Goal: Navigation & Orientation: Find specific page/section

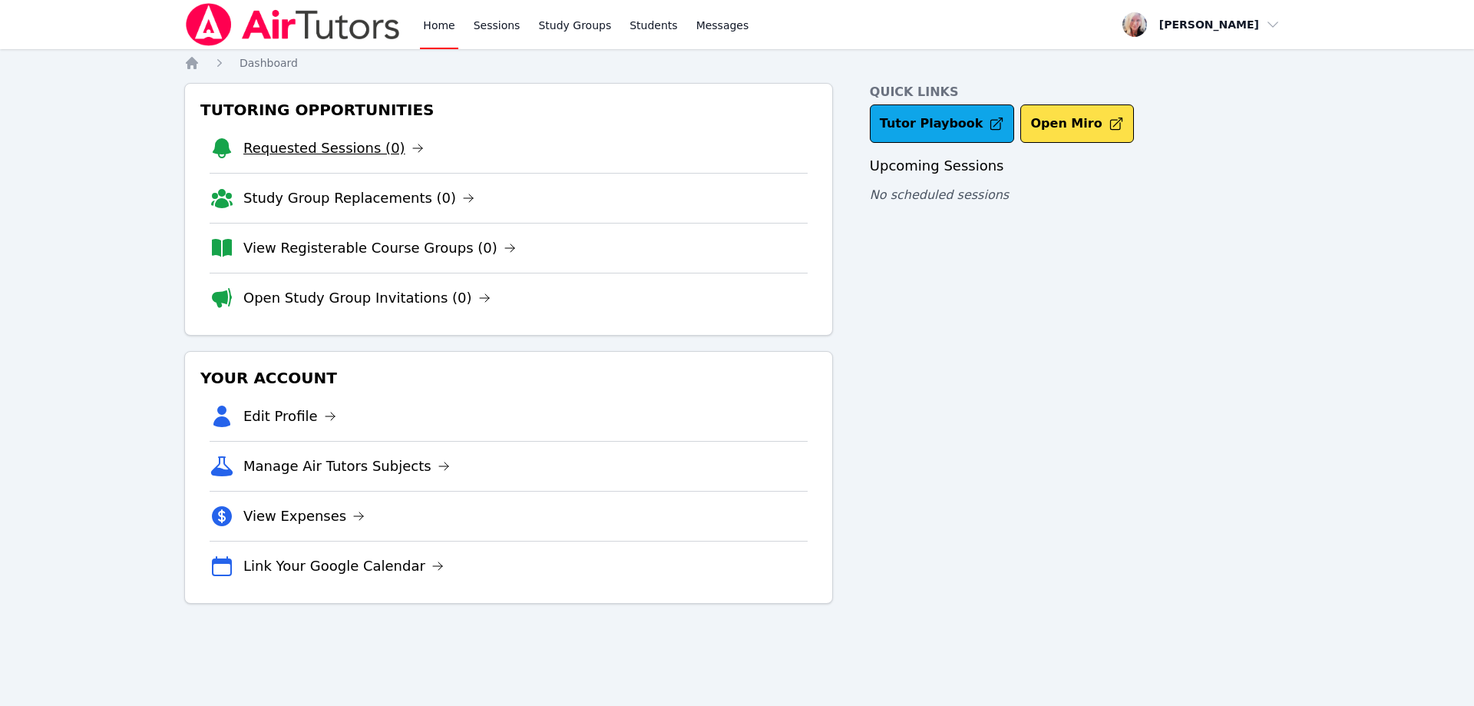
click at [356, 149] on link "Requested Sessions (0)" at bounding box center [333, 147] width 180 height 21
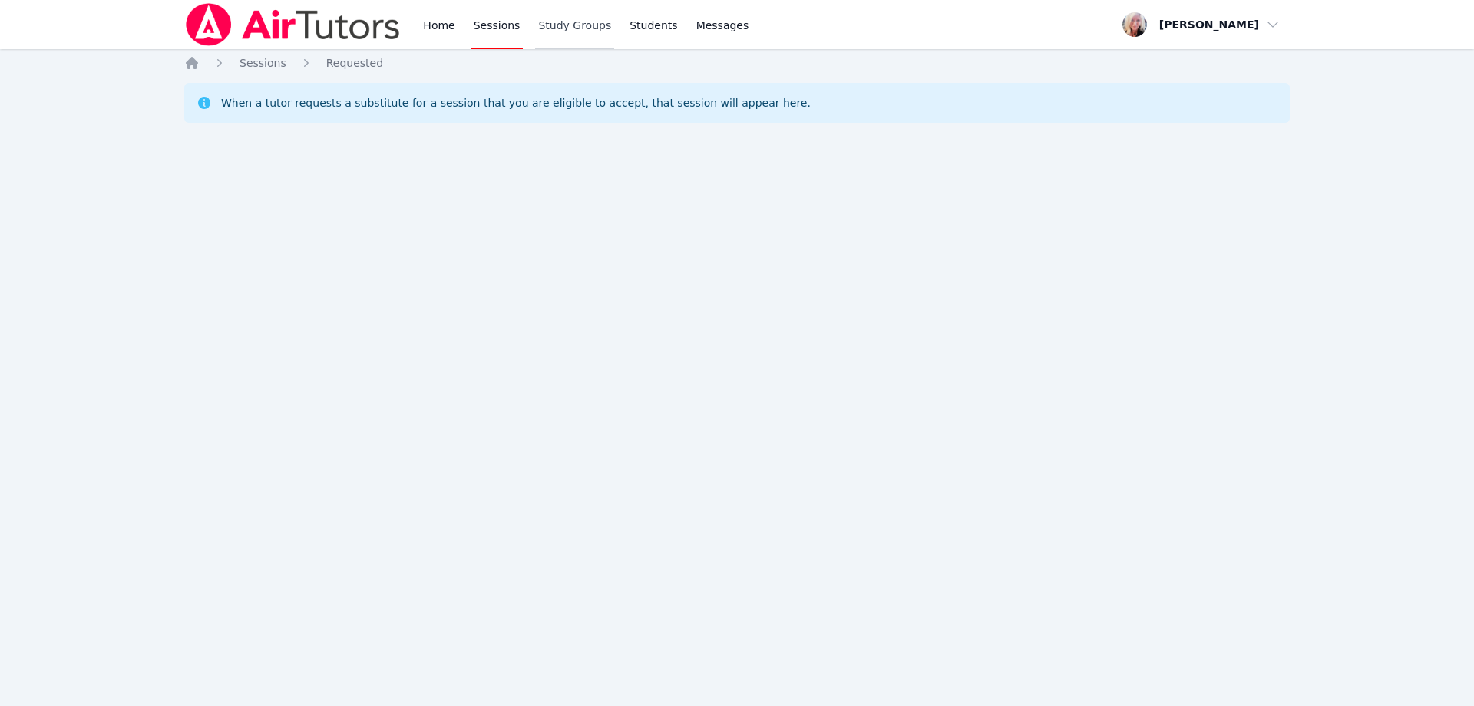
click at [545, 27] on link "Study Groups" at bounding box center [574, 24] width 79 height 49
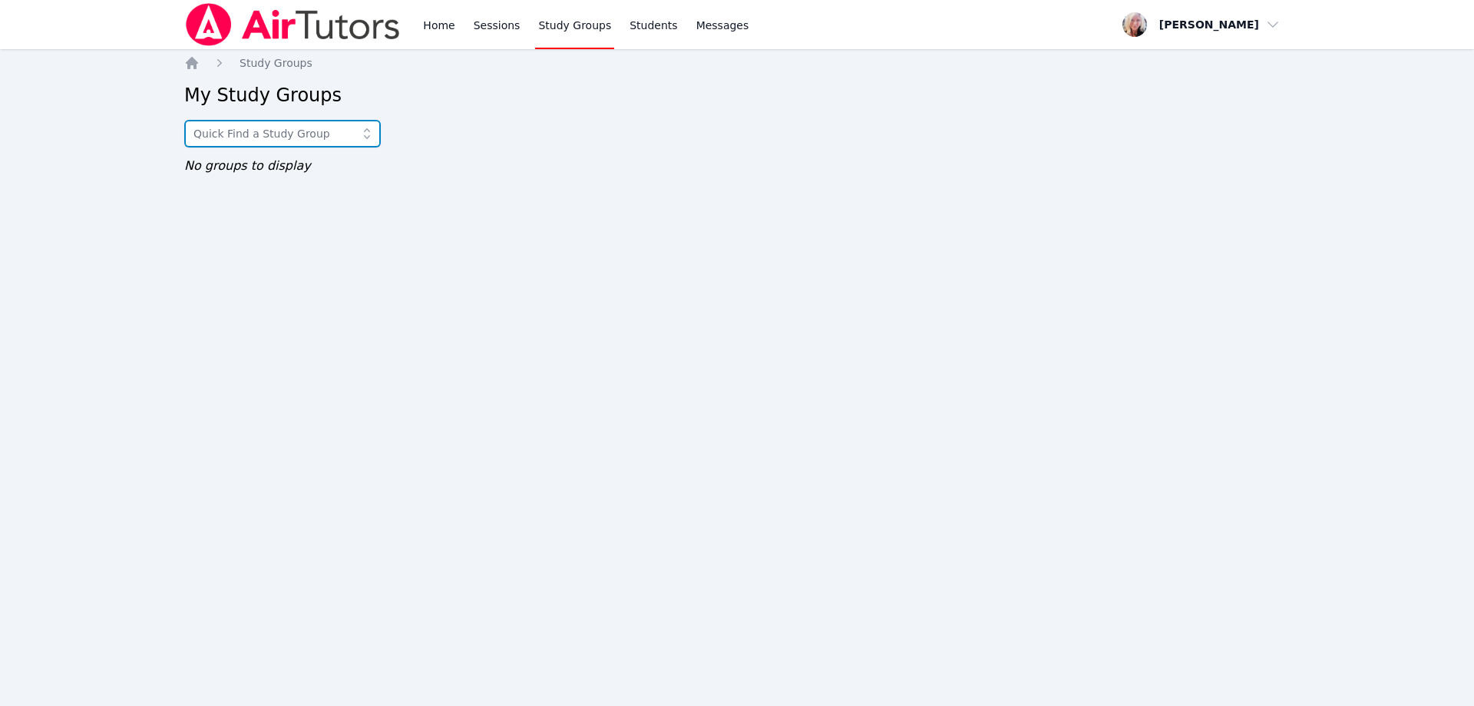
click at [326, 135] on input "text" at bounding box center [282, 134] width 197 height 28
click at [457, 150] on div "Home Study Groups My Study Groups No studyGroups found No groups to display" at bounding box center [737, 130] width 1106 height 150
click at [435, 25] on link "Home" at bounding box center [439, 24] width 38 height 49
